Goal: Task Accomplishment & Management: Use online tool/utility

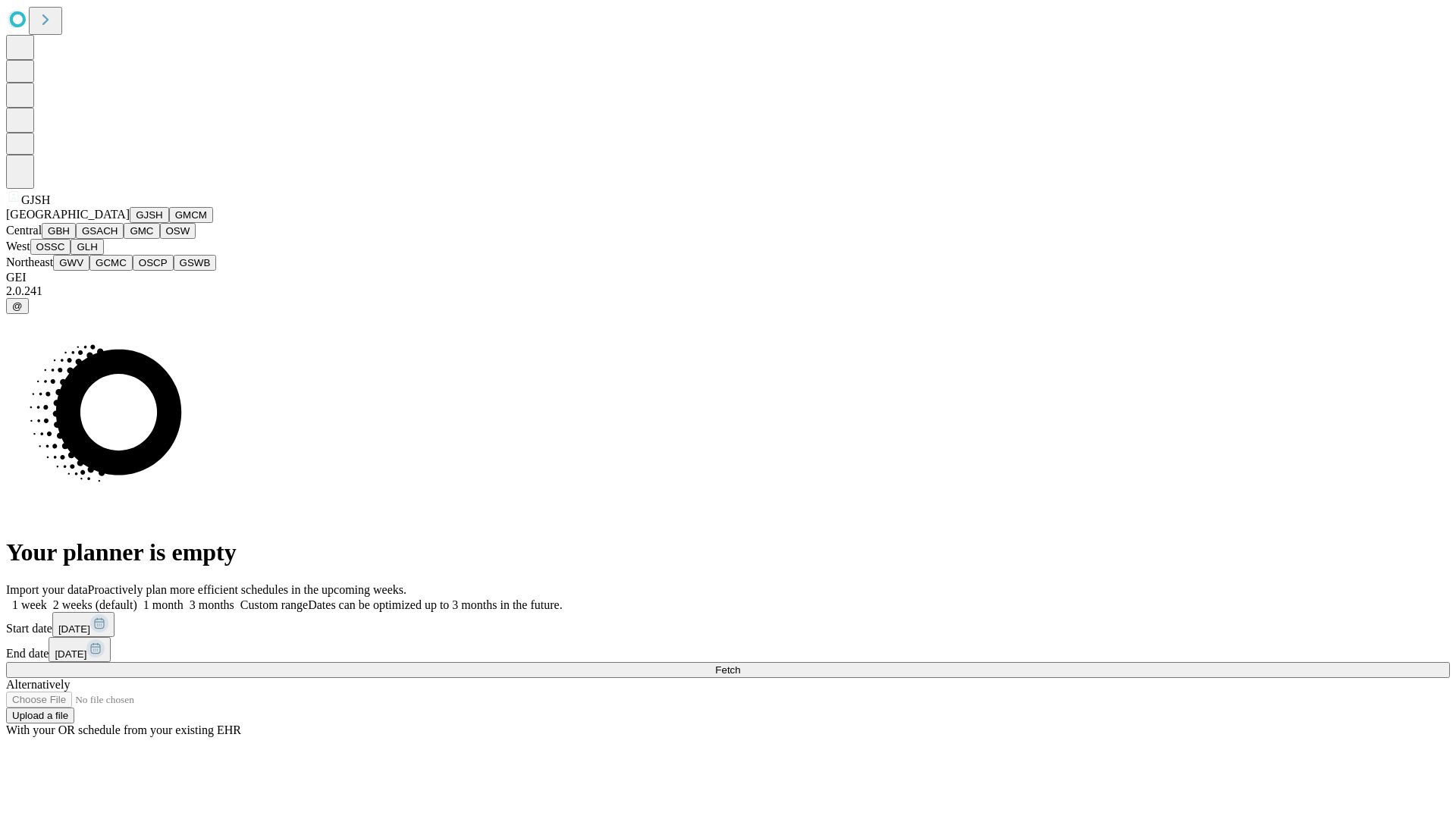
click at [130, 223] on button "GJSH" at bounding box center [150, 215] width 39 height 16
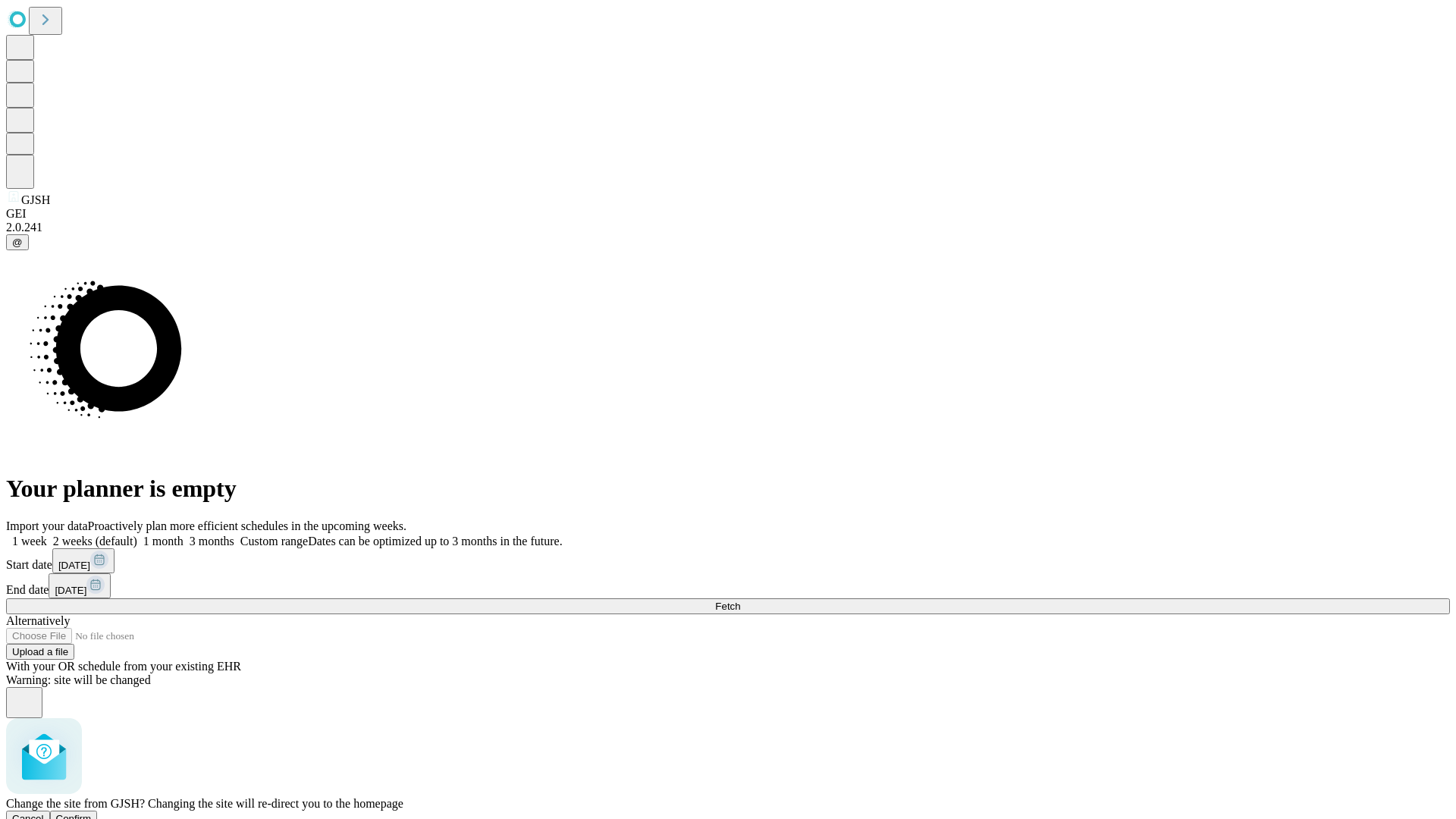
click at [92, 813] on span "Confirm" at bounding box center [74, 818] width 36 height 11
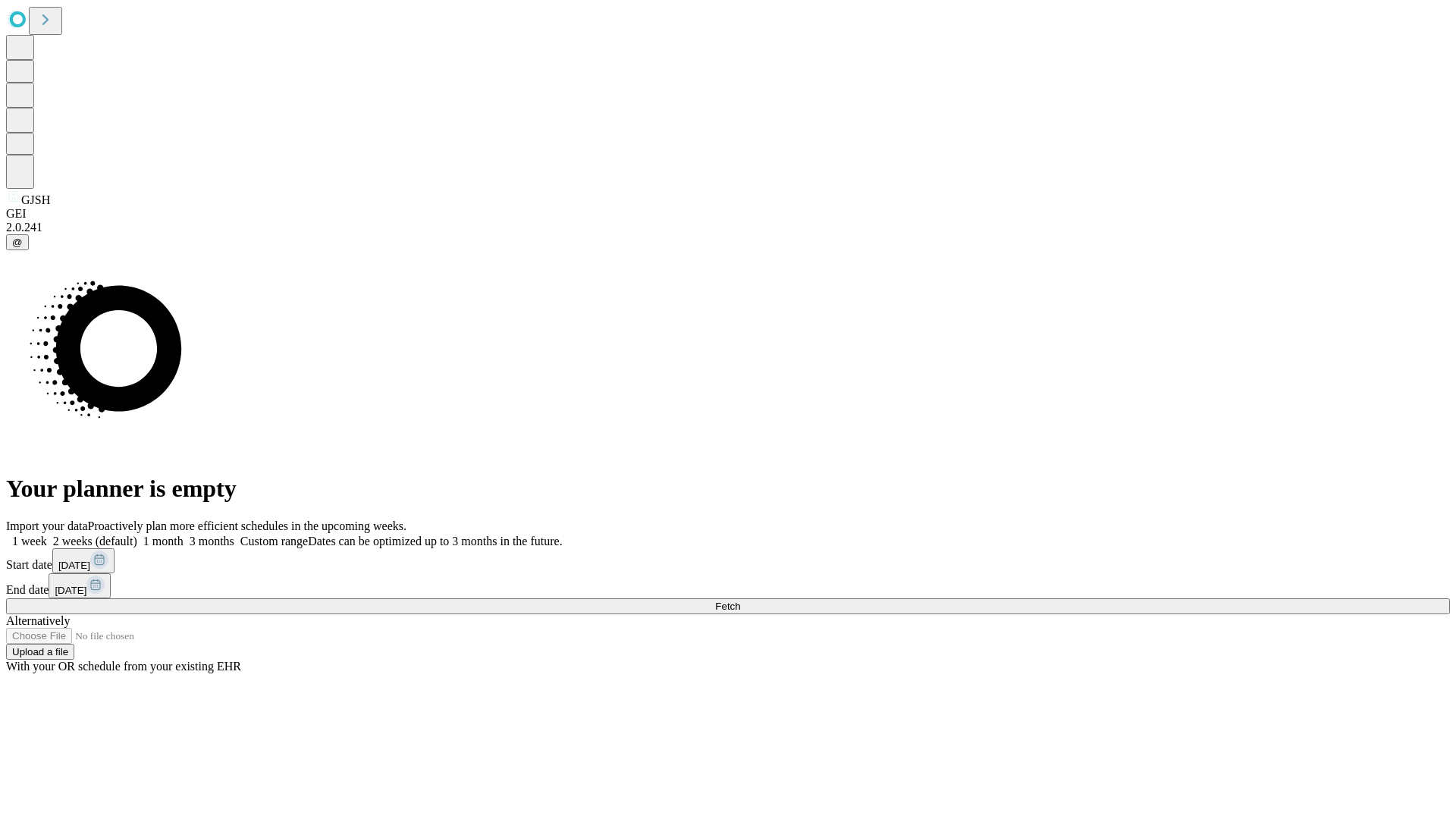
click at [184, 534] on label "1 month" at bounding box center [160, 540] width 46 height 13
click at [740, 600] on span "Fetch" at bounding box center [727, 606] width 25 height 11
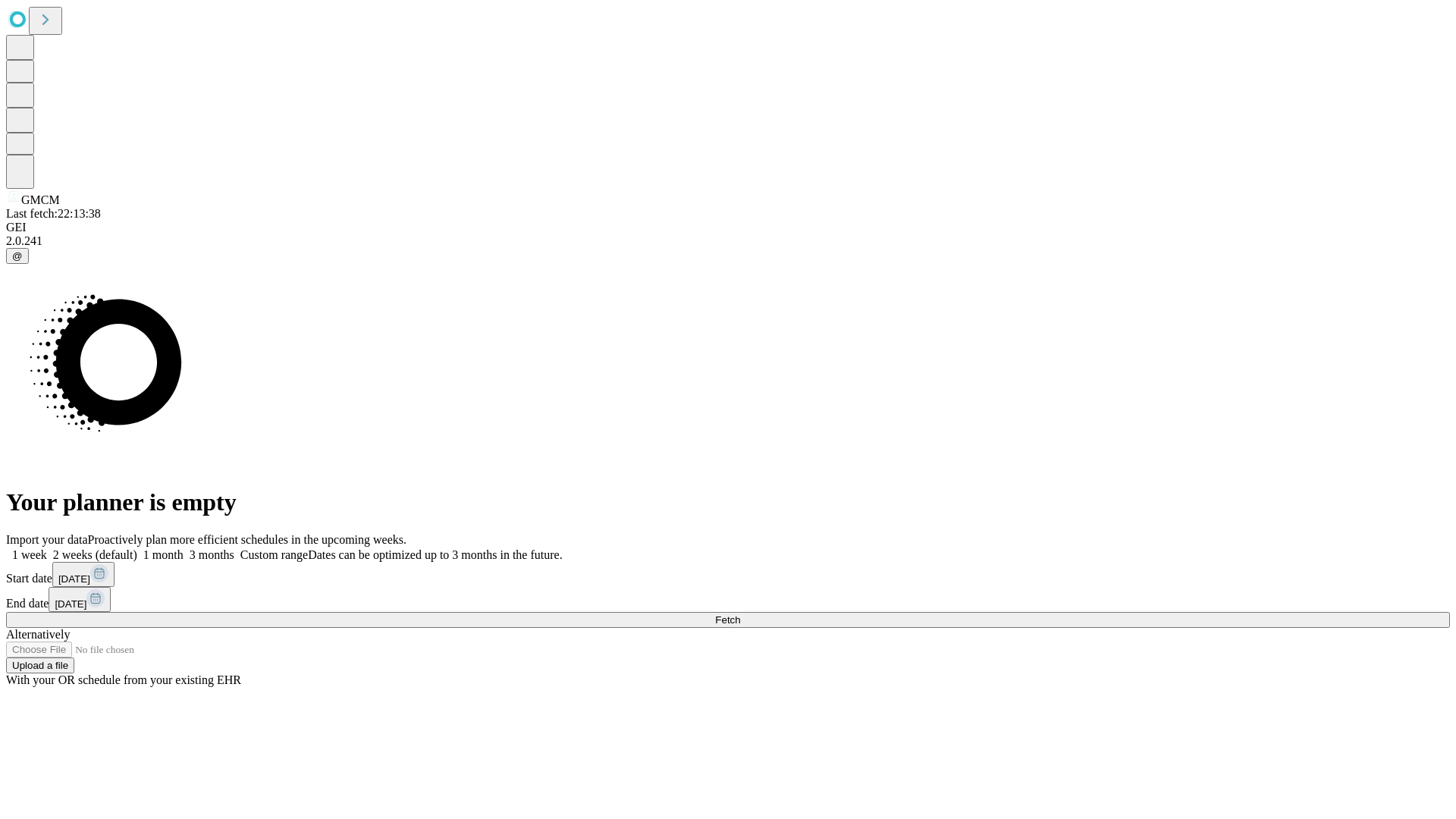
click at [184, 548] on label "1 month" at bounding box center [160, 554] width 46 height 13
click at [740, 614] on span "Fetch" at bounding box center [727, 619] width 25 height 11
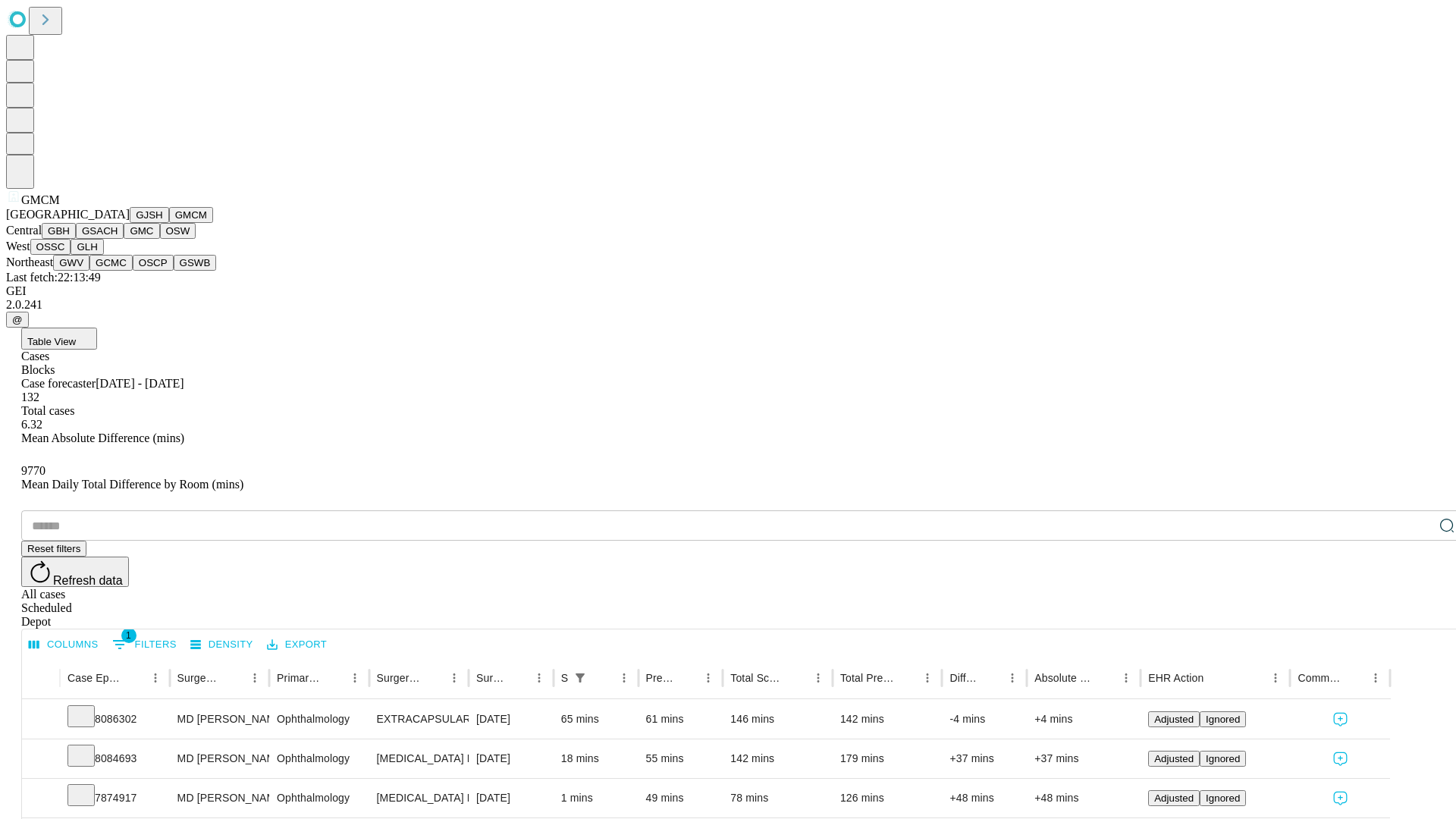
click at [76, 239] on button "GBH" at bounding box center [58, 231] width 34 height 16
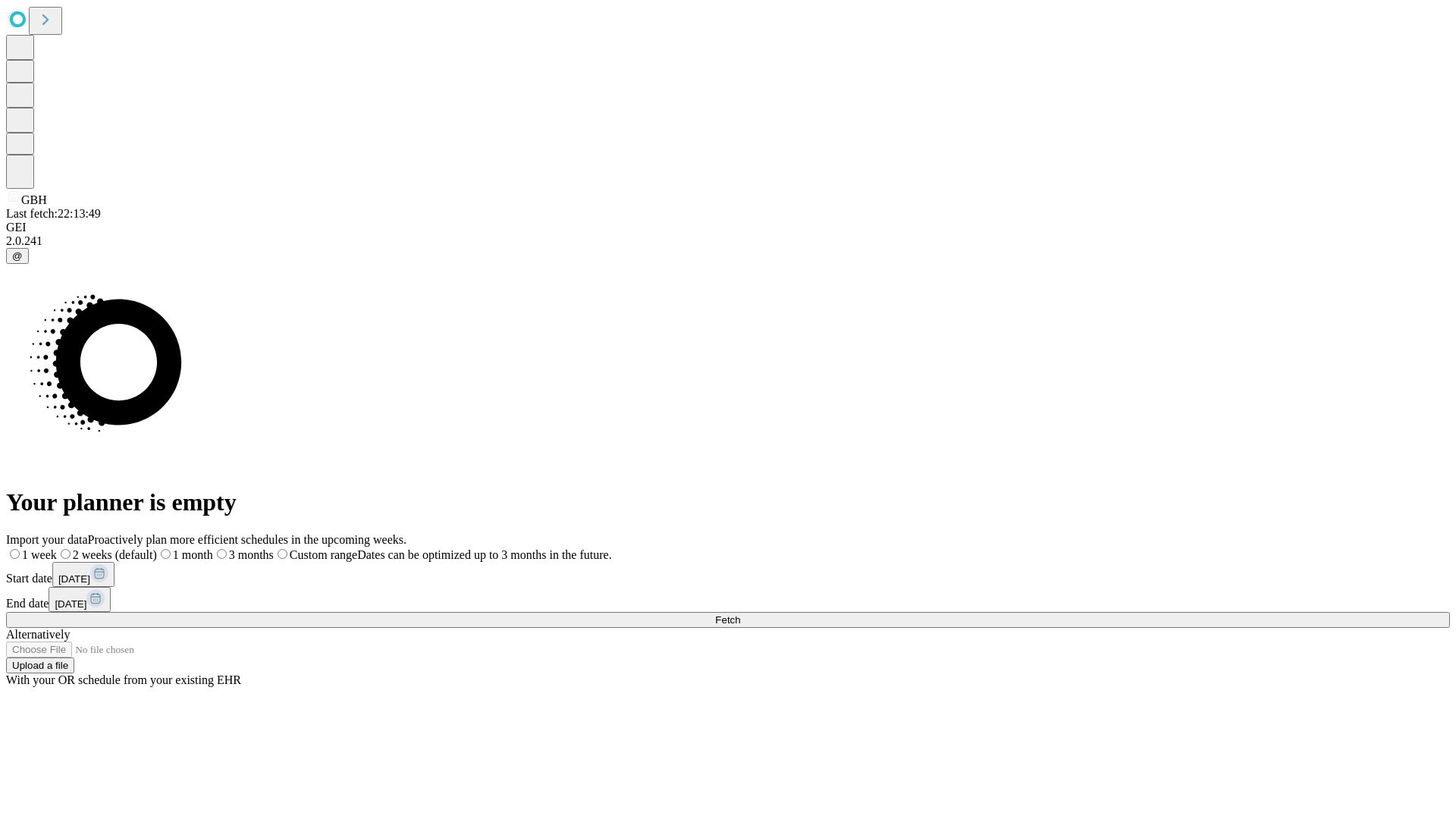
click at [213, 548] on label "1 month" at bounding box center [185, 554] width 56 height 13
click at [740, 614] on span "Fetch" at bounding box center [727, 619] width 25 height 11
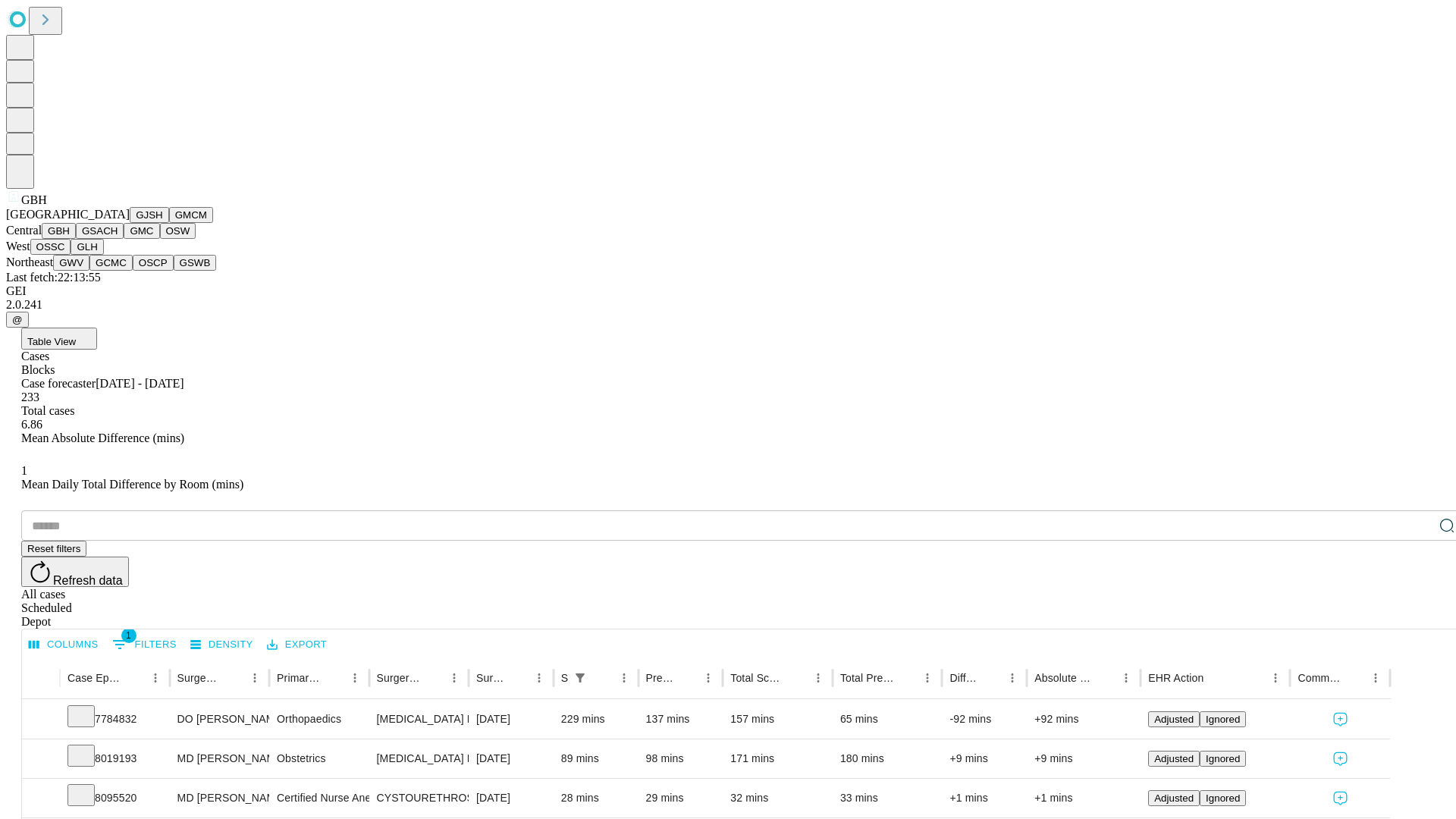
click at [118, 239] on button "GSACH" at bounding box center [99, 231] width 48 height 16
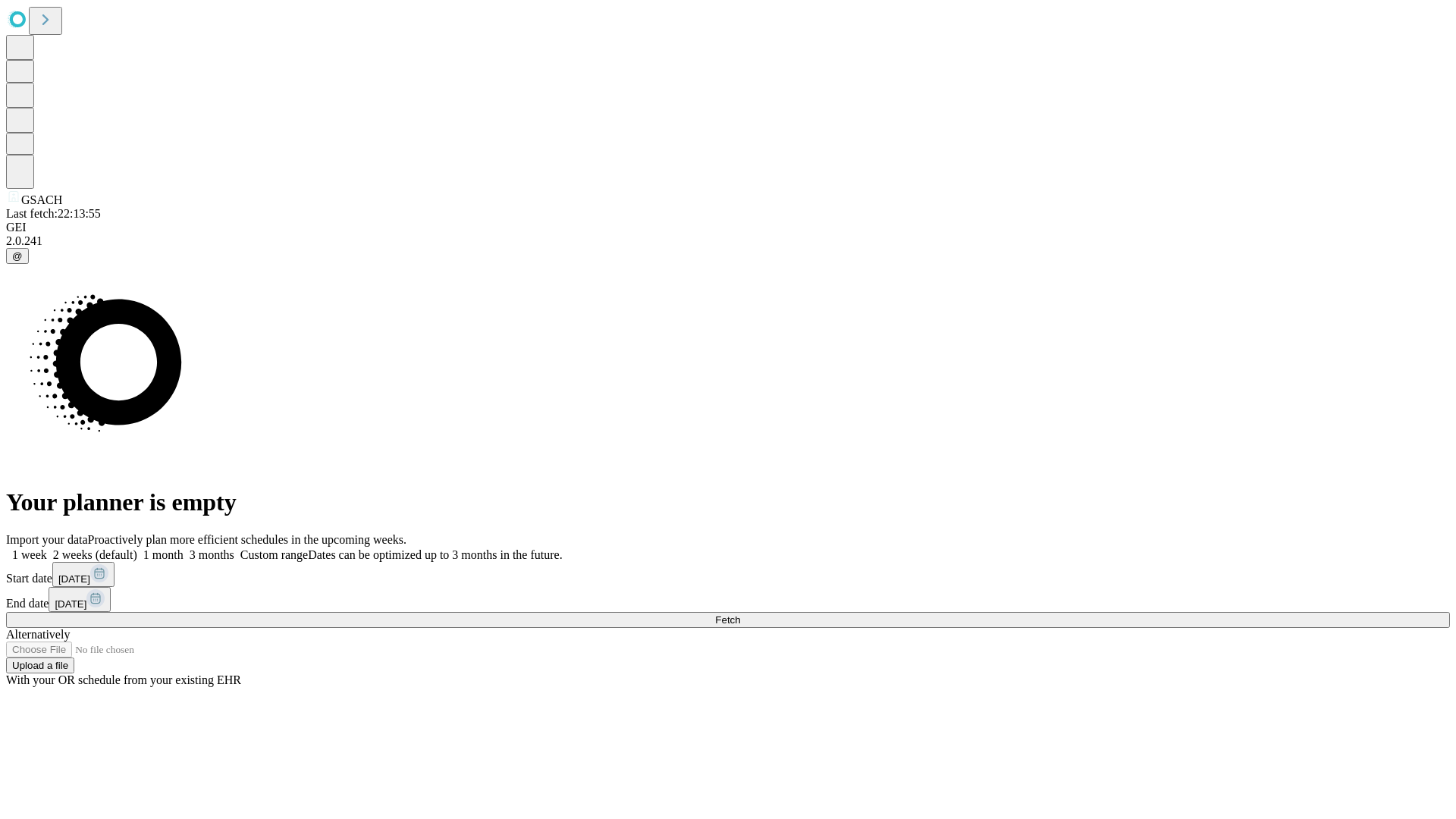
click at [184, 548] on label "1 month" at bounding box center [160, 554] width 46 height 13
click at [740, 614] on span "Fetch" at bounding box center [727, 619] width 25 height 11
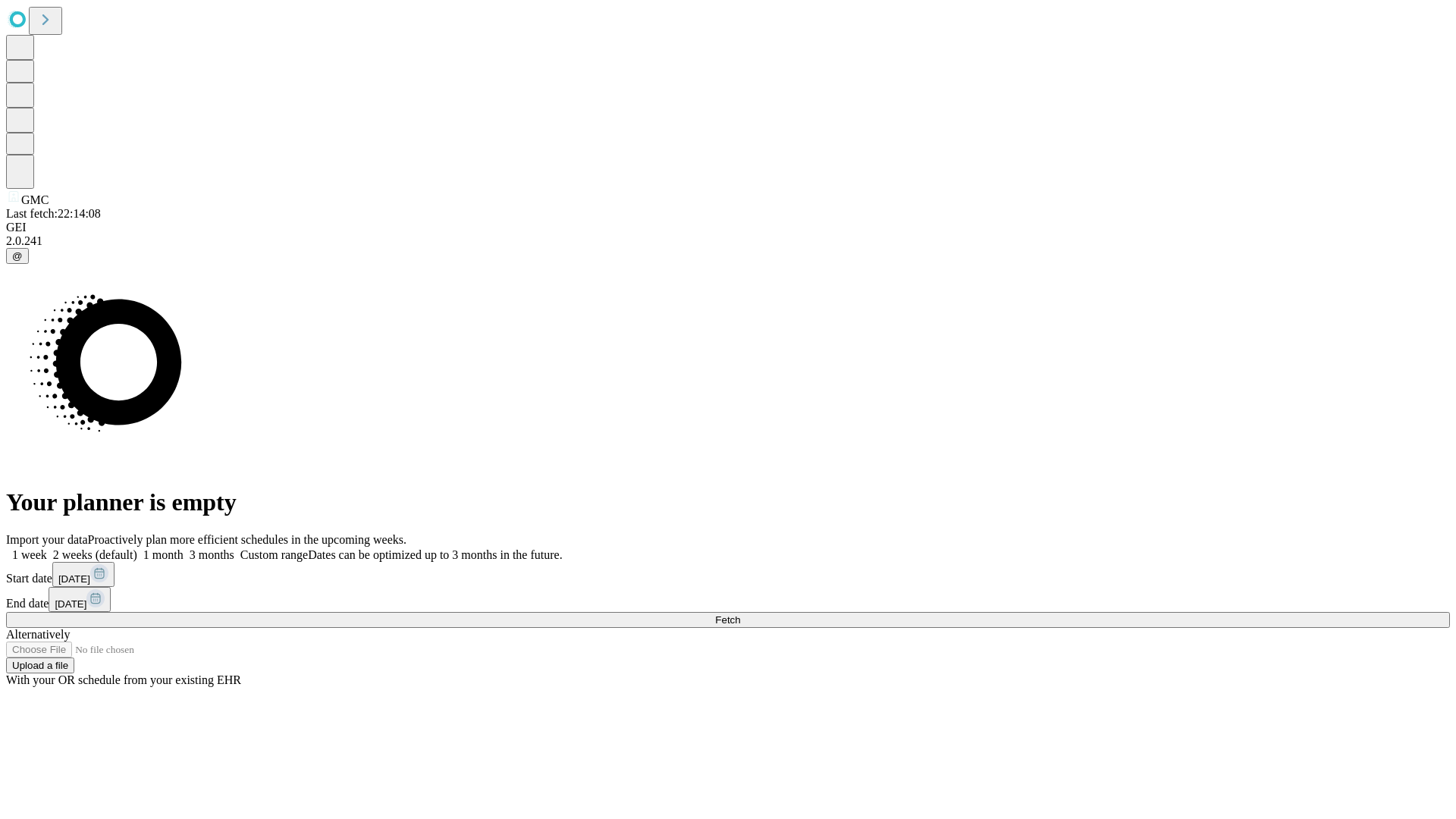
click at [184, 548] on label "1 month" at bounding box center [160, 554] width 46 height 13
click at [740, 614] on span "Fetch" at bounding box center [727, 619] width 25 height 11
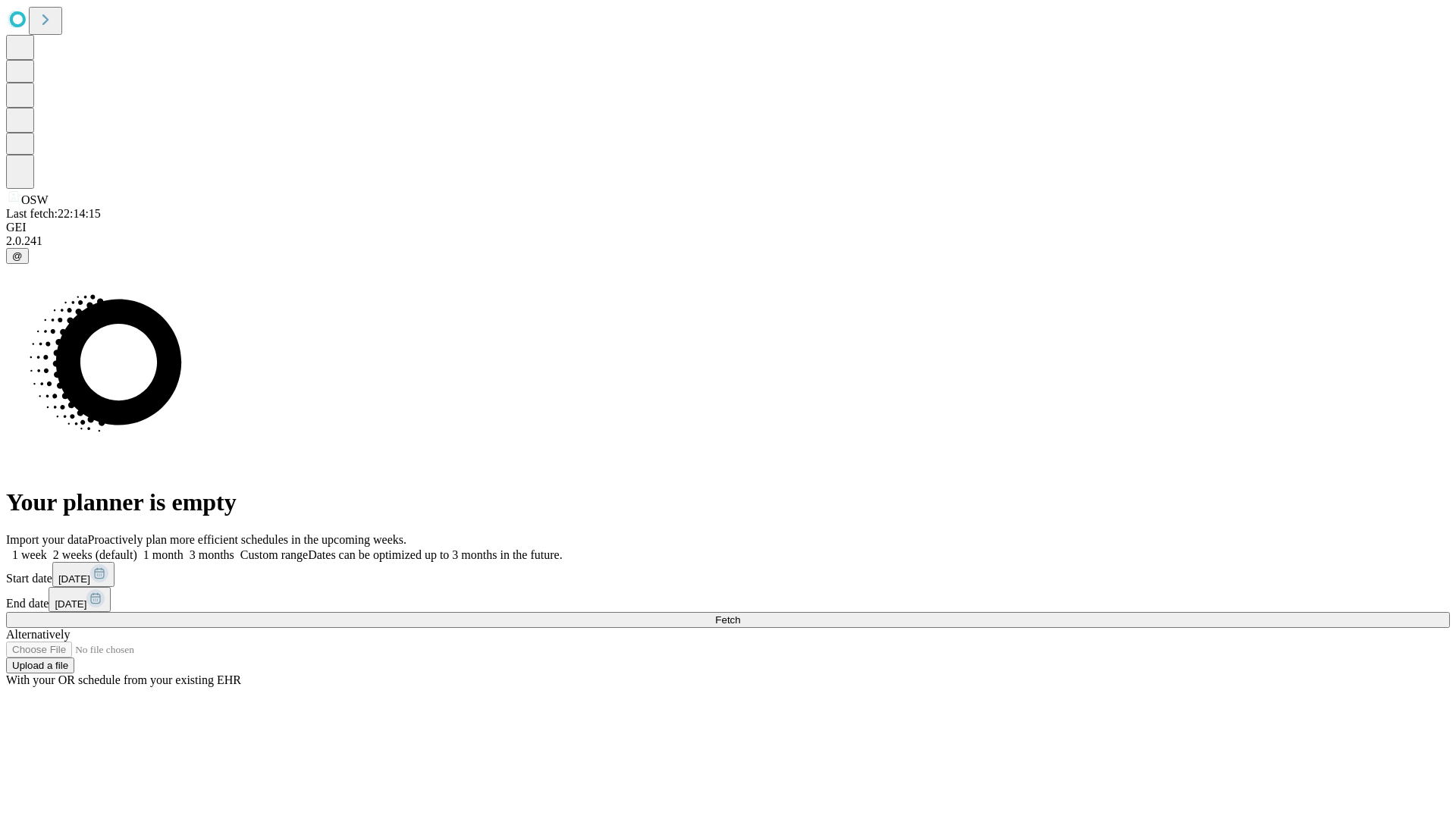
click at [740, 614] on span "Fetch" at bounding box center [727, 619] width 25 height 11
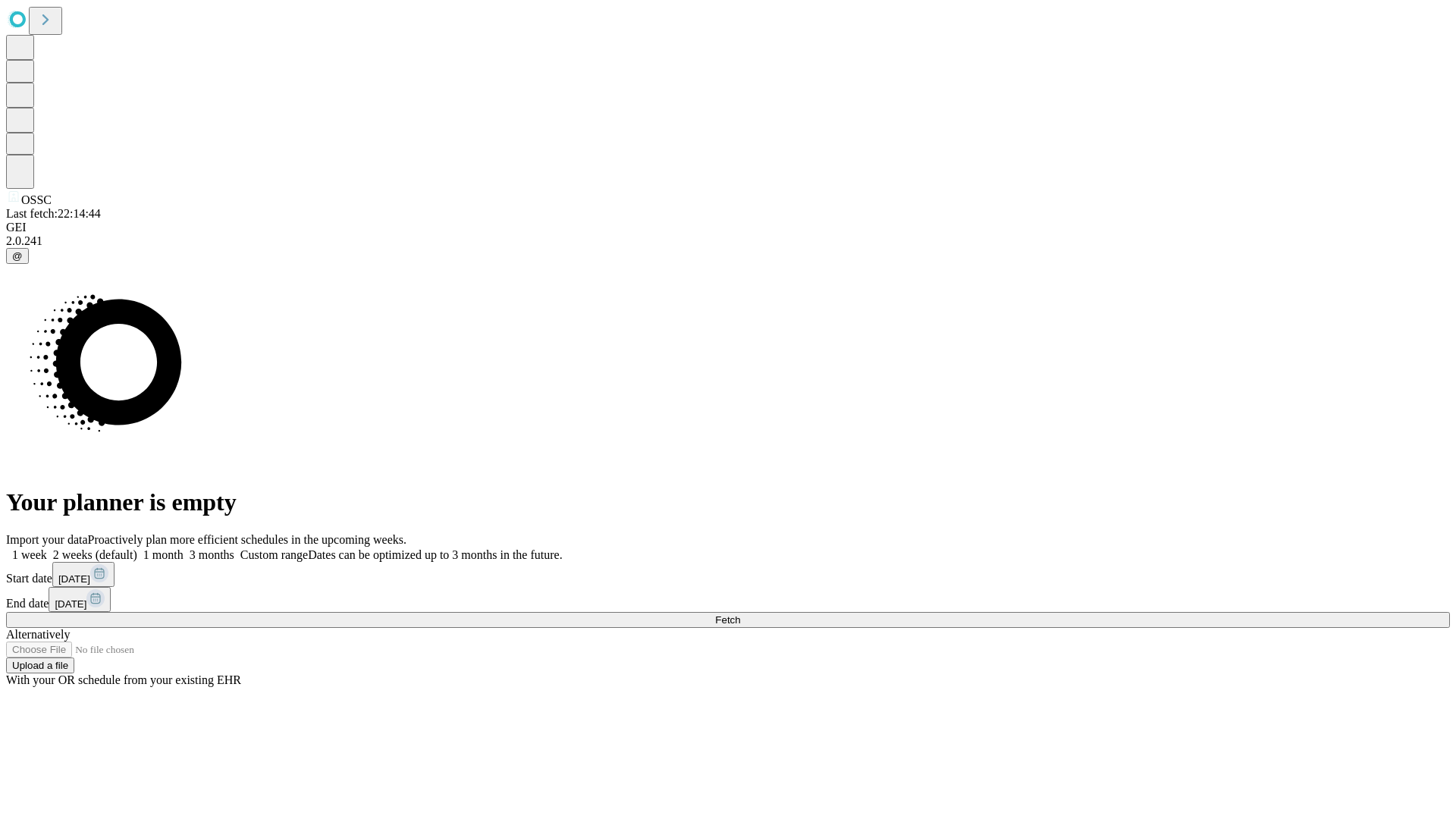
click at [184, 548] on label "1 month" at bounding box center [160, 554] width 46 height 13
click at [740, 614] on span "Fetch" at bounding box center [727, 619] width 25 height 11
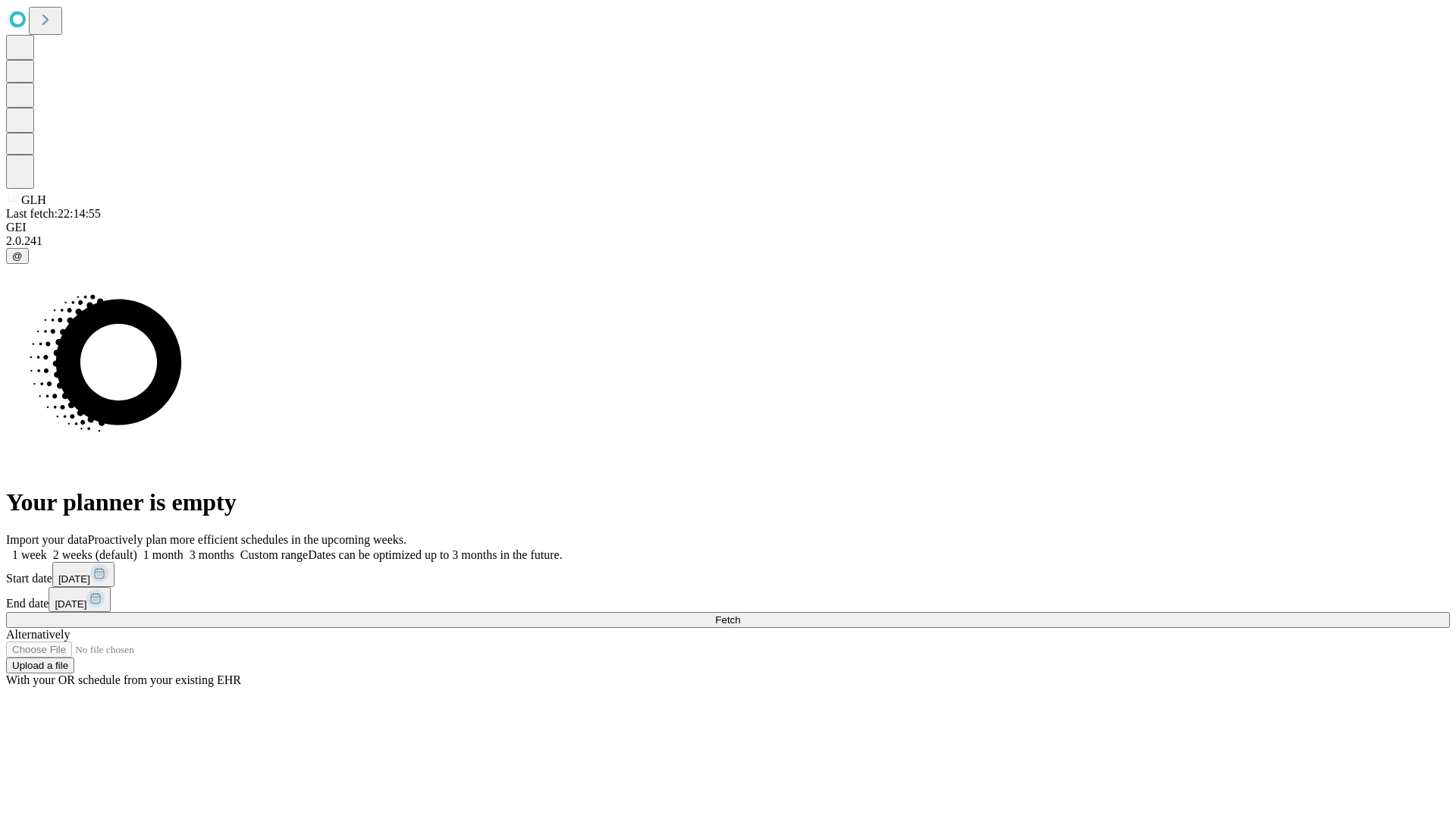
click at [184, 548] on label "1 month" at bounding box center [160, 554] width 46 height 13
click at [740, 614] on span "Fetch" at bounding box center [727, 619] width 25 height 11
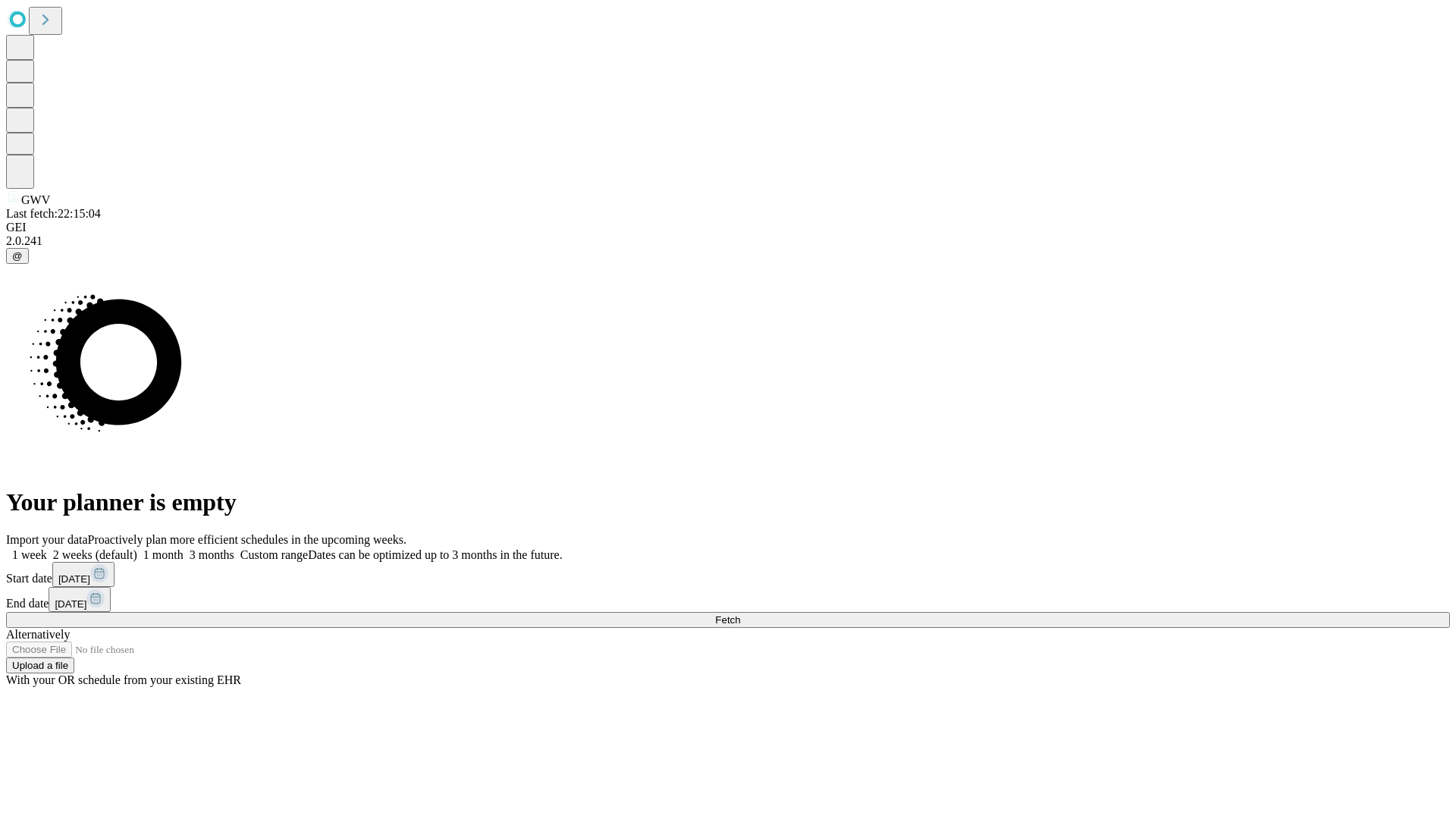
click at [184, 548] on label "1 month" at bounding box center [160, 554] width 46 height 13
click at [740, 614] on span "Fetch" at bounding box center [727, 619] width 25 height 11
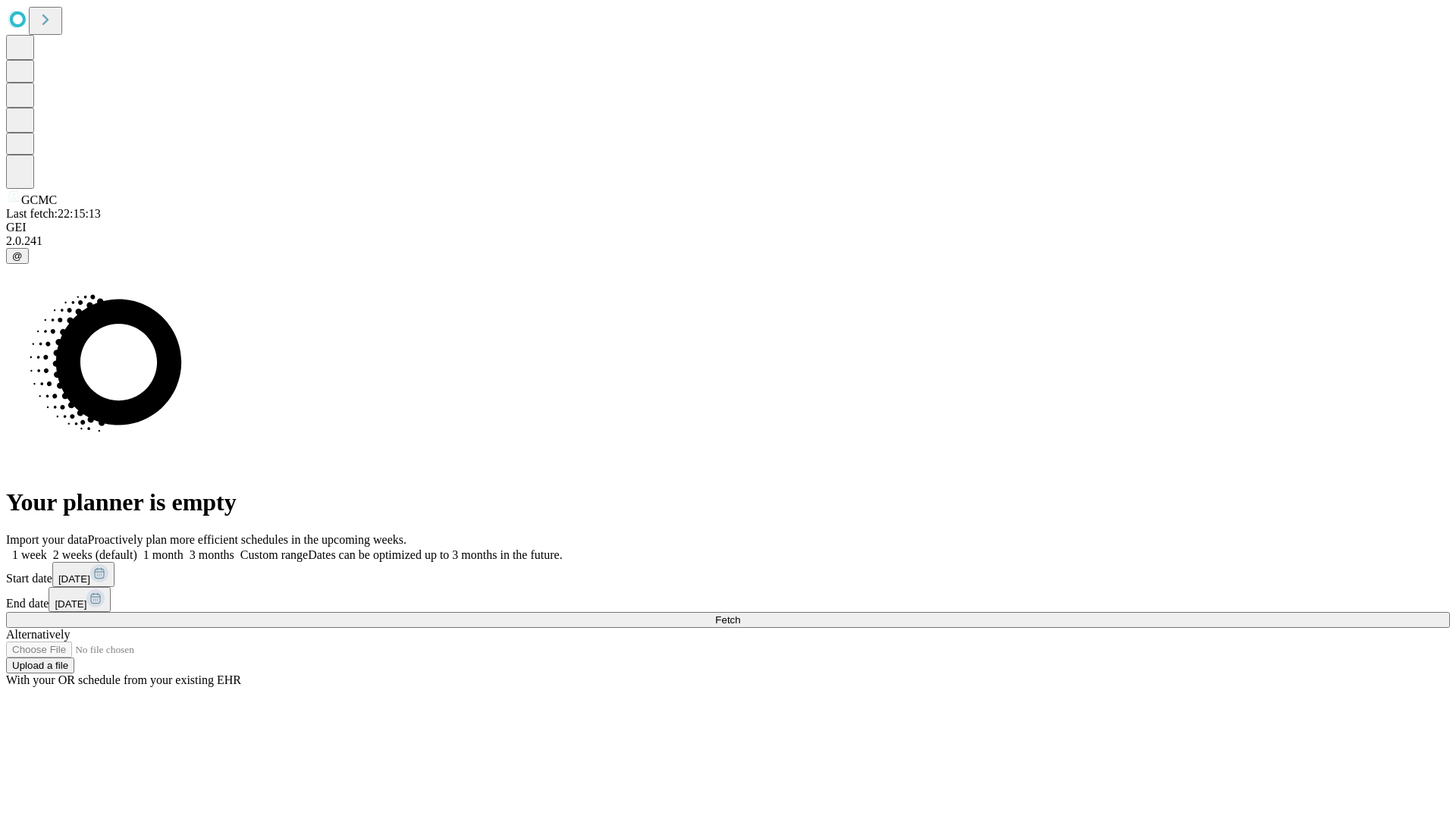
click at [184, 548] on label "1 month" at bounding box center [160, 554] width 46 height 13
click at [740, 614] on span "Fetch" at bounding box center [727, 619] width 25 height 11
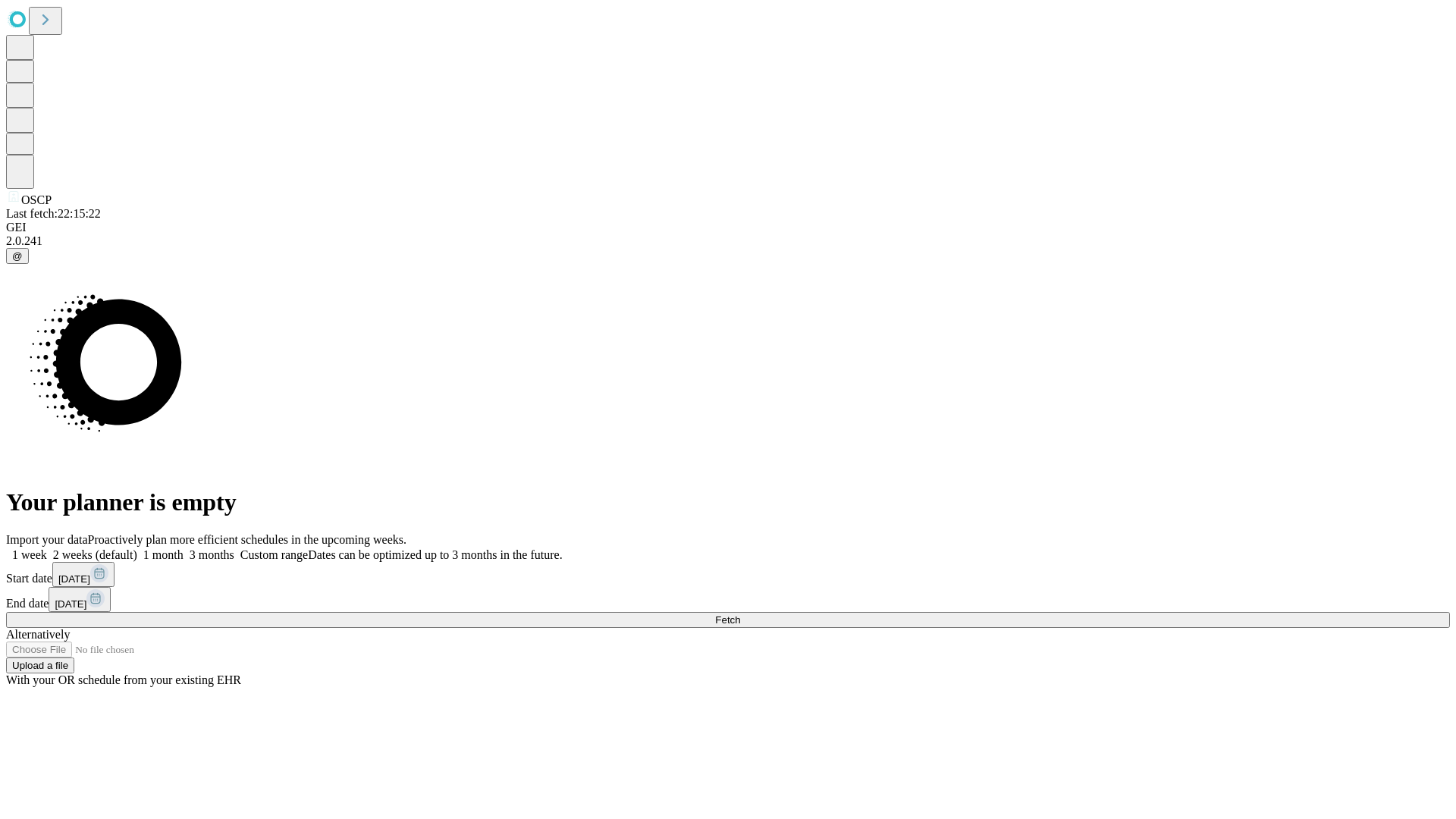
click at [740, 614] on span "Fetch" at bounding box center [727, 619] width 25 height 11
